Goal: Information Seeking & Learning: Understand process/instructions

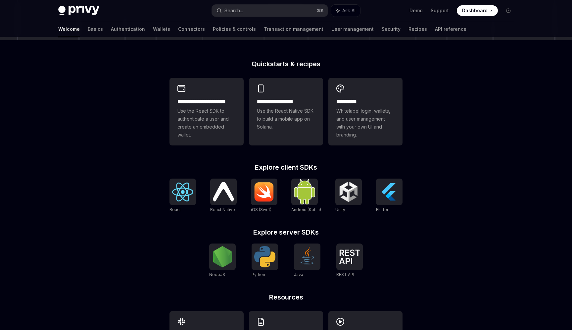
scroll to position [149, 0]
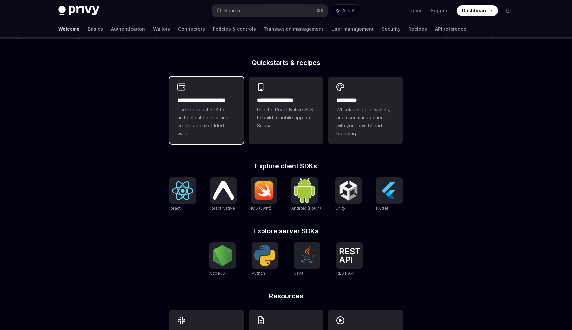
click at [214, 121] on span "Use the React SDK to authenticate a user and create an embedded wallet." at bounding box center [206, 122] width 58 height 32
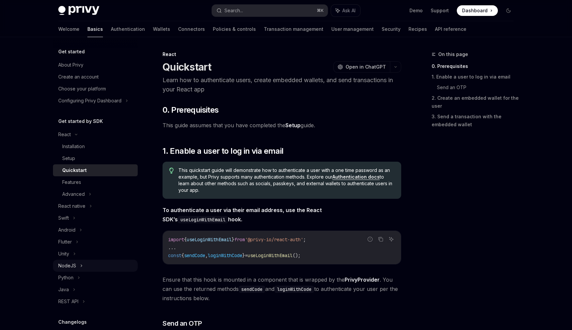
click at [65, 264] on div "NodeJS" at bounding box center [67, 265] width 18 height 8
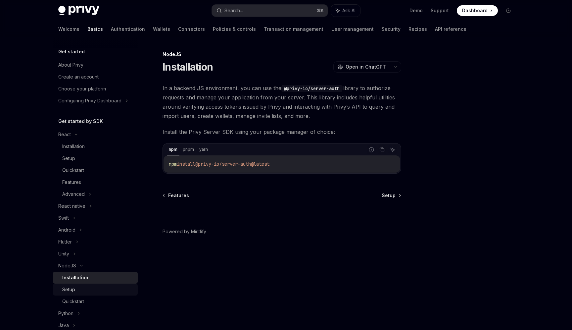
click at [80, 286] on div "Setup" at bounding box center [97, 289] width 71 height 8
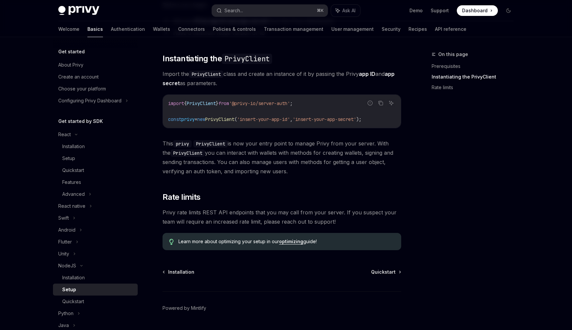
scroll to position [117, 0]
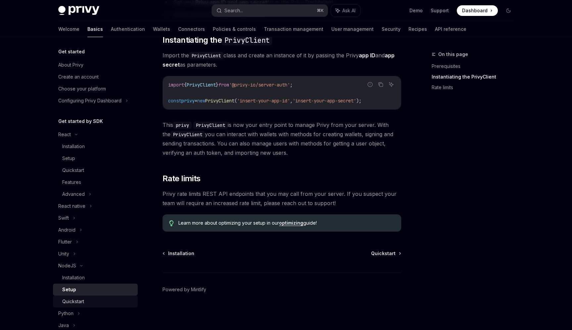
click at [82, 300] on div "Quickstart" at bounding box center [73, 301] width 22 height 8
type textarea "*"
